Goal: Information Seeking & Learning: Learn about a topic

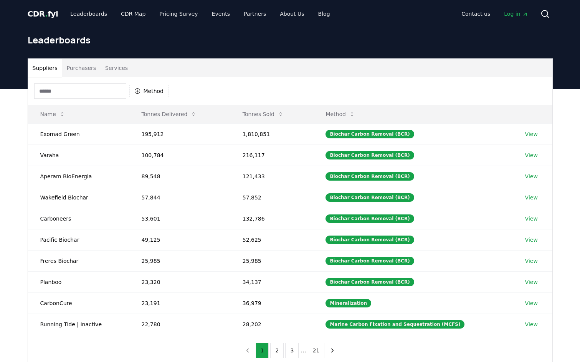
click at [99, 94] on input at bounding box center [80, 90] width 92 height 15
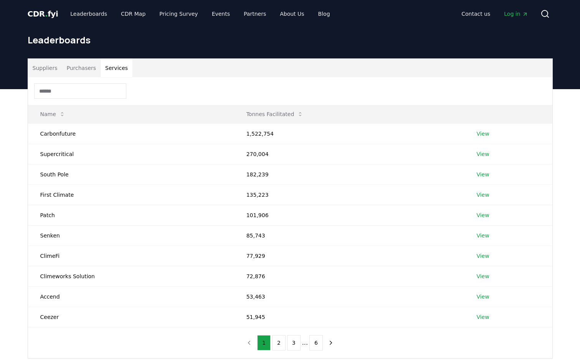
click at [109, 73] on button "Services" at bounding box center [117, 68] width 32 height 18
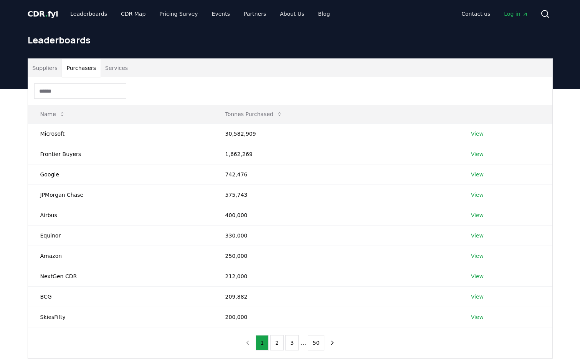
click at [62, 69] on button "Purchasers" at bounding box center [81, 68] width 39 height 18
click at [103, 68] on button "Services" at bounding box center [117, 68] width 32 height 18
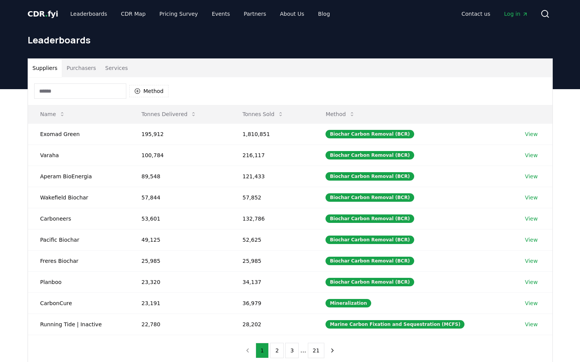
click at [55, 67] on button "Suppliers" at bounding box center [45, 68] width 34 height 18
click at [144, 88] on button "Method" at bounding box center [149, 91] width 40 height 12
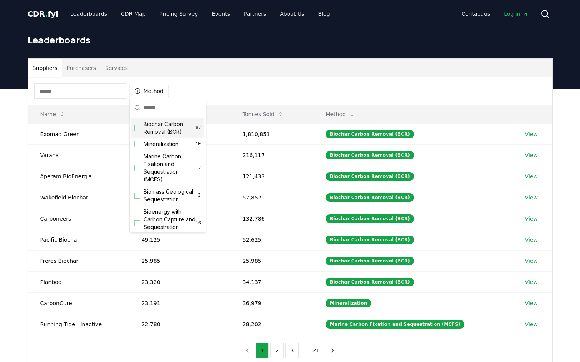
click at [104, 74] on button "Services" at bounding box center [117, 68] width 32 height 18
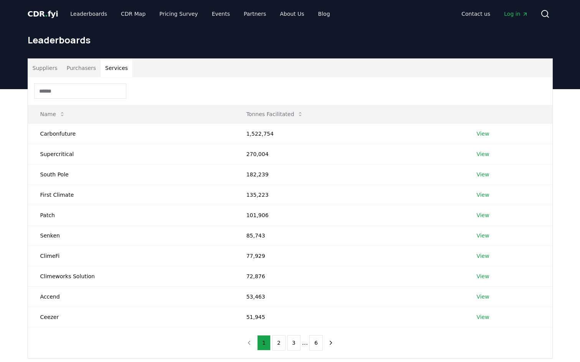
click at [91, 88] on input at bounding box center [80, 90] width 92 height 15
click at [61, 118] on button "Name" at bounding box center [52, 113] width 37 height 15
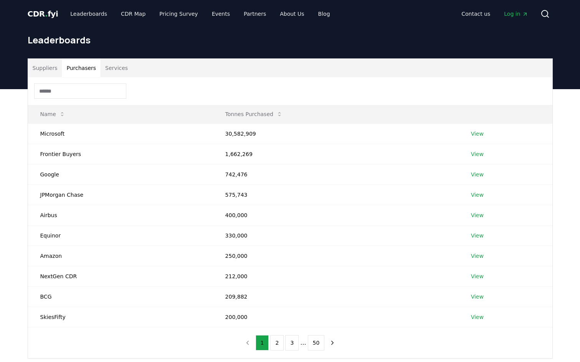
click at [70, 67] on button "Purchasers" at bounding box center [81, 68] width 39 height 18
click at [85, 94] on input at bounding box center [80, 90] width 92 height 15
click at [45, 66] on button "Suppliers" at bounding box center [45, 68] width 34 height 18
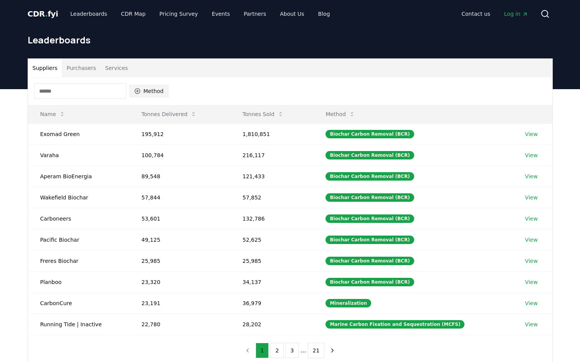
click at [144, 91] on button "Method" at bounding box center [149, 91] width 40 height 12
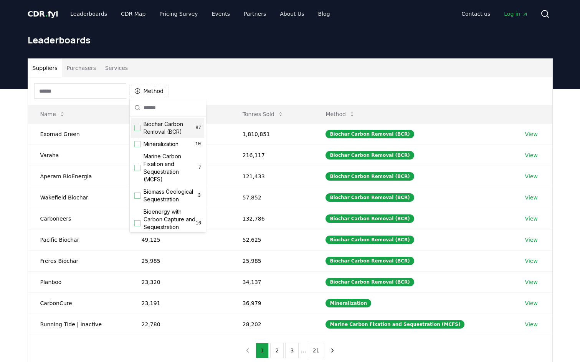
scroll to position [77, 0]
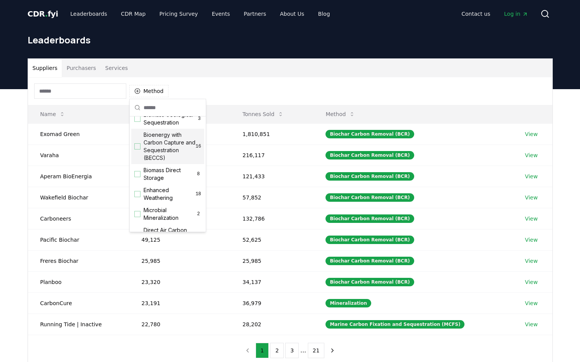
click at [170, 157] on span "Bioenergy with Carbon Capture and Sequestration (BECCS)" at bounding box center [170, 146] width 52 height 31
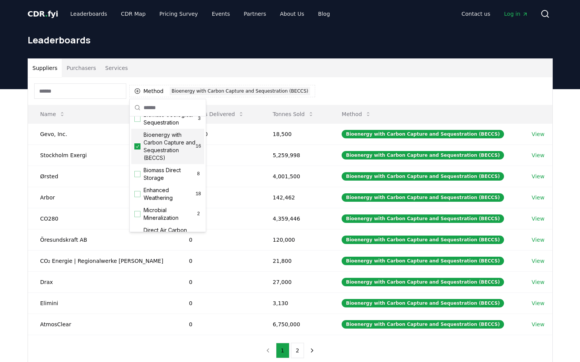
drag, startPoint x: 366, startPoint y: 89, endPoint x: 339, endPoint y: 98, distance: 27.8
click at [365, 89] on div "Method 1 Bioenergy with Carbon Capture and Sequestration (BECCS)" at bounding box center [290, 91] width 524 height 28
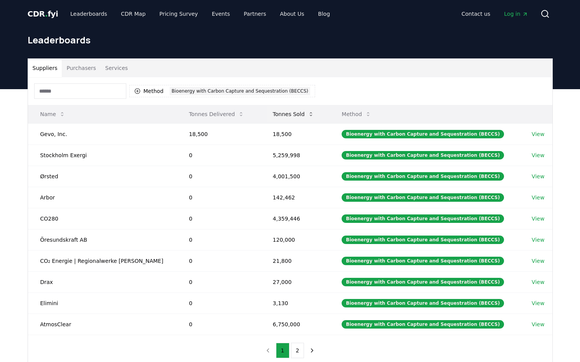
click at [304, 117] on button "Tonnes Sold" at bounding box center [293, 113] width 53 height 15
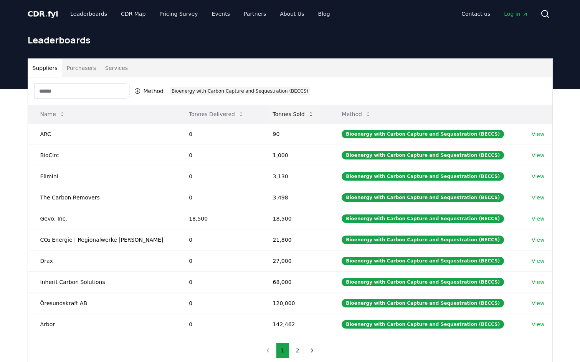
click at [302, 117] on button "Tonnes Sold" at bounding box center [293, 113] width 53 height 15
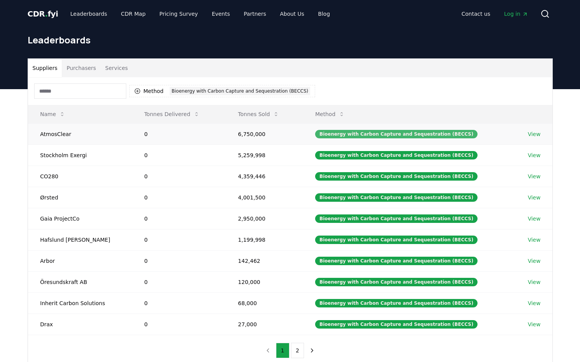
click at [392, 134] on div "Bioenergy with Carbon Capture and Sequestration (BECCS)" at bounding box center [396, 134] width 162 height 8
click at [536, 135] on link "View" at bounding box center [534, 134] width 13 height 8
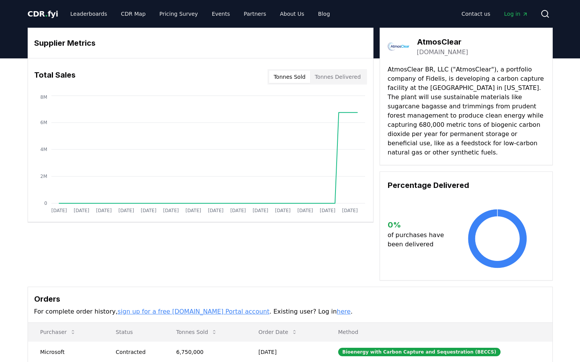
click at [440, 69] on p "AtmosClear BR, LLC ("AtmosClear"), a portfolio company of Fidelis, is developin…" at bounding box center [466, 111] width 157 height 92
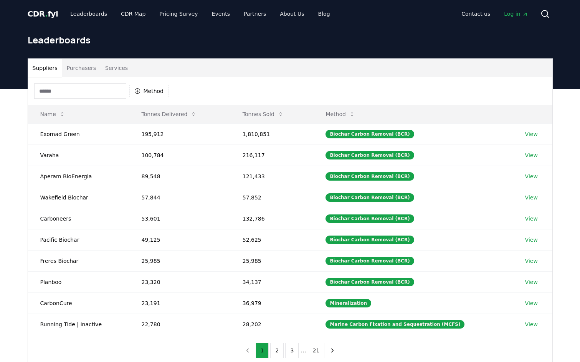
click at [82, 71] on button "Purchasers" at bounding box center [81, 68] width 39 height 18
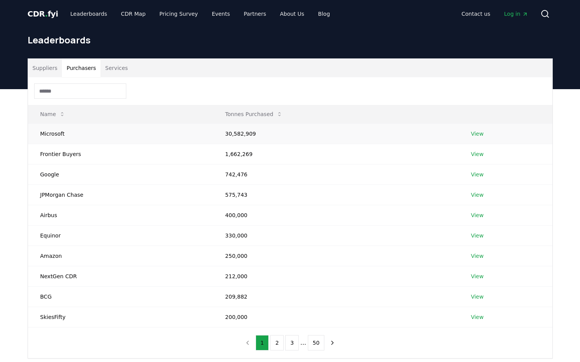
click at [240, 132] on td "30,582,909" at bounding box center [336, 133] width 246 height 20
click at [42, 135] on td "Microsoft" at bounding box center [120, 133] width 185 height 20
drag, startPoint x: 244, startPoint y: 130, endPoint x: 240, endPoint y: 131, distance: 4.1
click at [244, 131] on td "30,582,909" at bounding box center [336, 133] width 246 height 20
click at [51, 134] on td "Microsoft" at bounding box center [120, 133] width 185 height 20
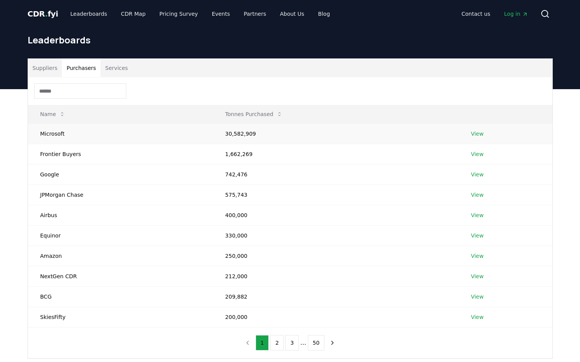
click at [477, 132] on link "View" at bounding box center [477, 134] width 13 height 8
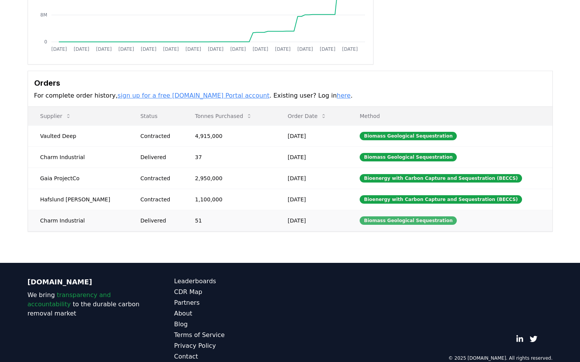
scroll to position [170, 0]
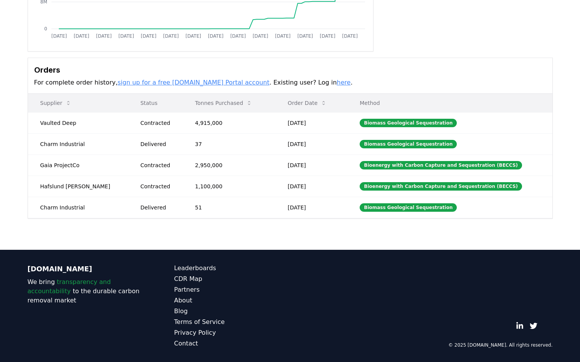
drag, startPoint x: 393, startPoint y: 103, endPoint x: 378, endPoint y: 103, distance: 15.0
click at [392, 103] on p "Method" at bounding box center [450, 103] width 192 height 8
click at [376, 103] on p "Method" at bounding box center [450, 103] width 192 height 8
click at [246, 105] on icon at bounding box center [249, 103] width 6 height 6
click at [246, 101] on icon at bounding box center [249, 103] width 6 height 6
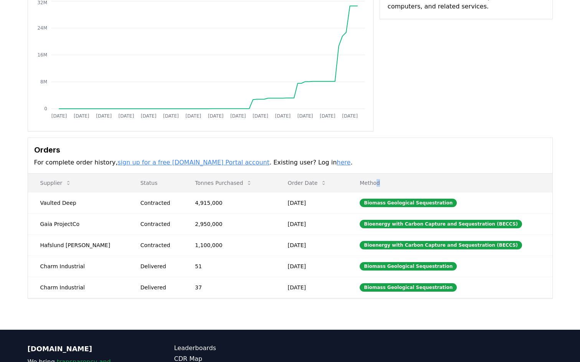
scroll to position [0, 0]
